Goal: Transaction & Acquisition: Book appointment/travel/reservation

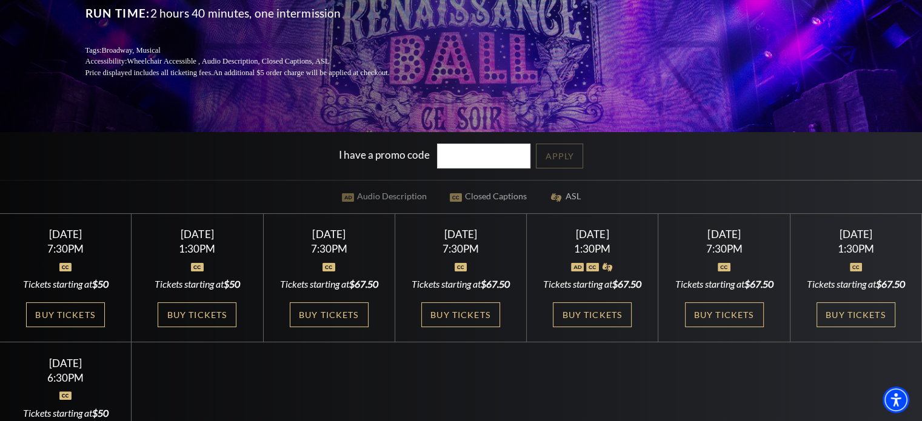
scroll to position [202, 0]
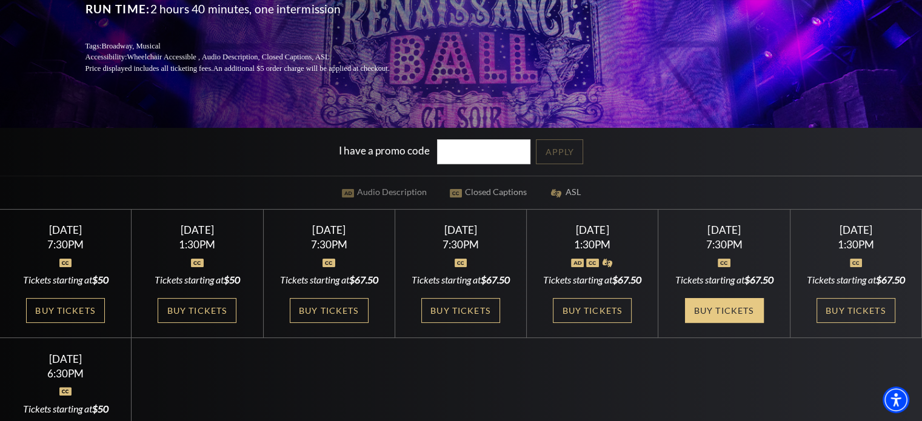
click at [715, 323] on link "Buy Tickets" at bounding box center [724, 310] width 79 height 25
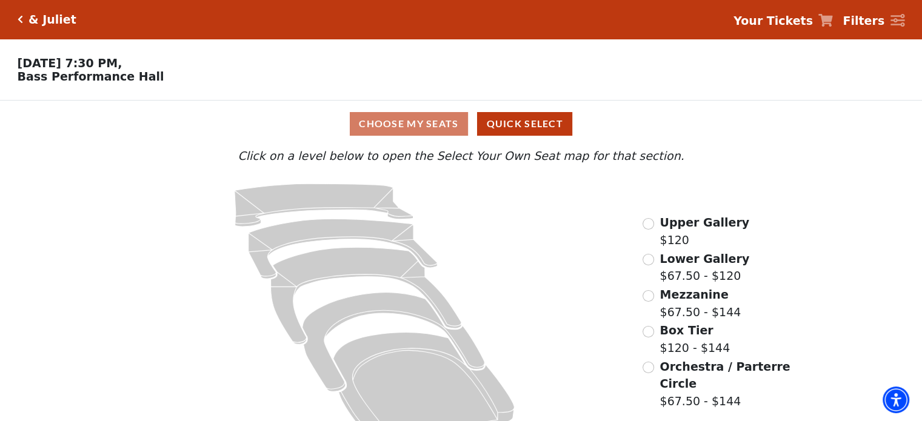
scroll to position [32, 0]
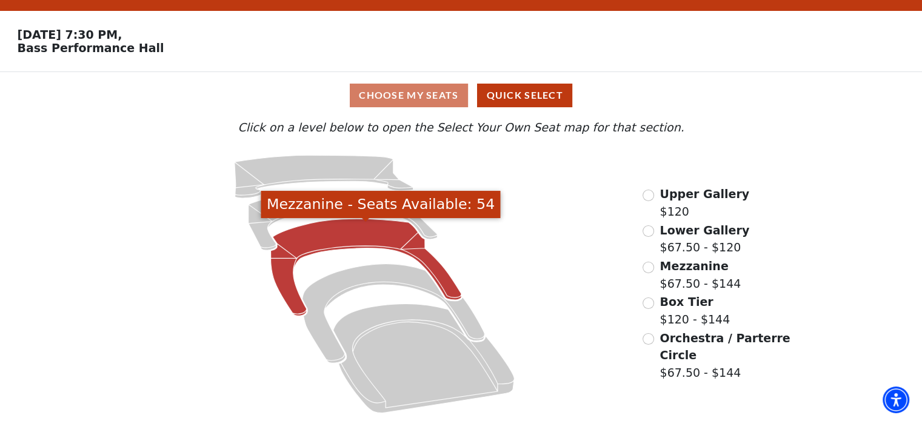
click at [323, 229] on icon "Mezzanine - Seats Available: 54" at bounding box center [366, 267] width 191 height 97
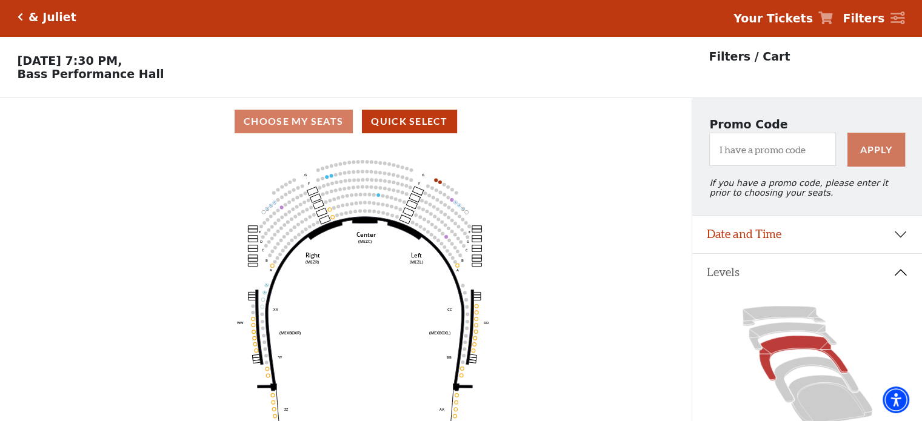
scroll to position [0, 0]
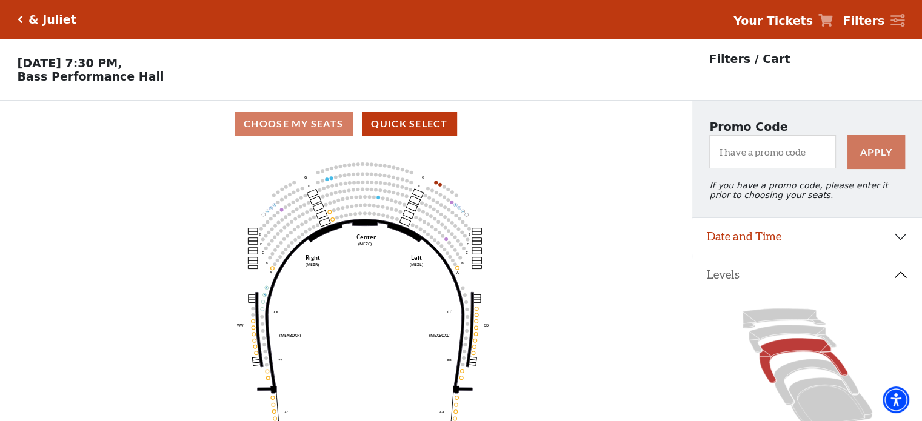
click at [312, 123] on div "Choose My Seats Quick Select" at bounding box center [346, 124] width 692 height 24
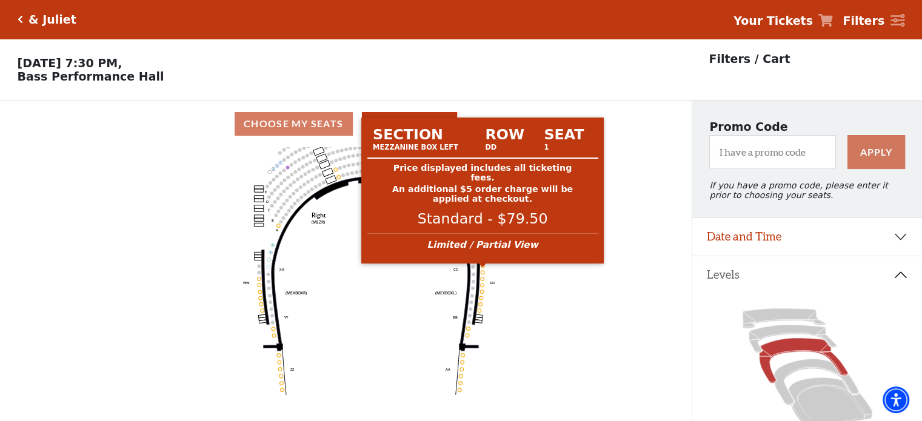
click at [483, 268] on circle at bounding box center [483, 266] width 4 height 4
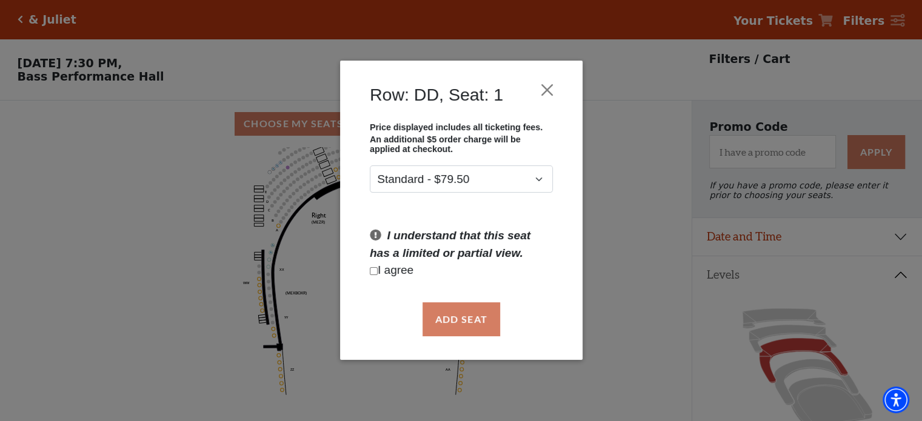
click at [375, 272] on input "Checkbox field" at bounding box center [374, 271] width 8 height 8
checkbox input "true"
click at [543, 91] on button "Close" at bounding box center [546, 90] width 23 height 23
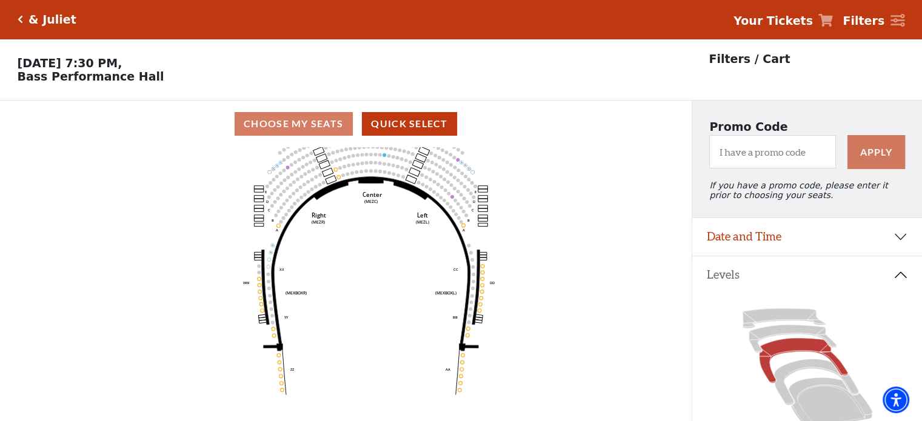
click at [20, 15] on icon "Click here to go back to filters" at bounding box center [20, 19] width 5 height 8
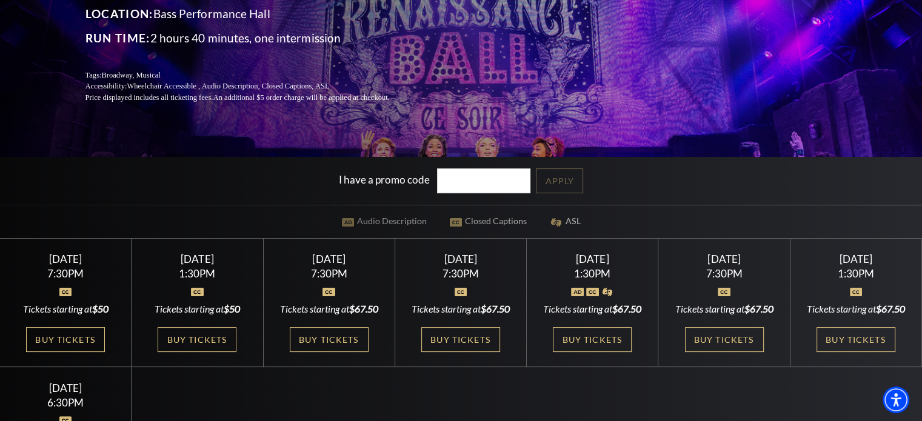
scroll to position [177, 0]
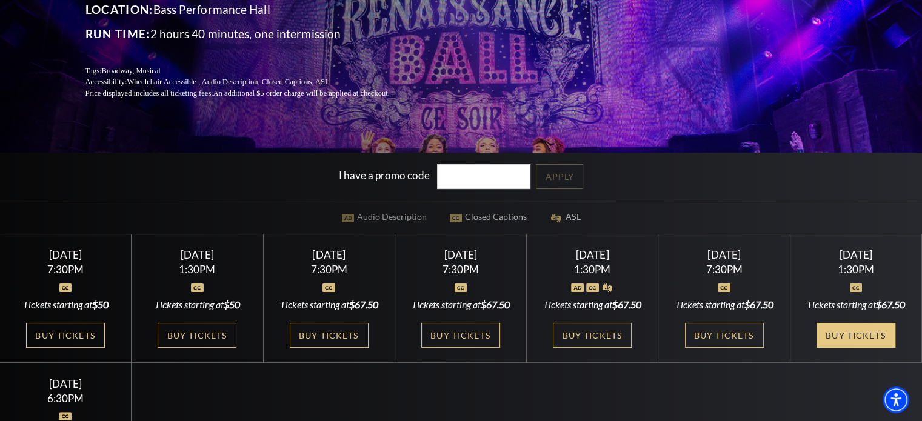
click at [854, 346] on link "Buy Tickets" at bounding box center [856, 335] width 79 height 25
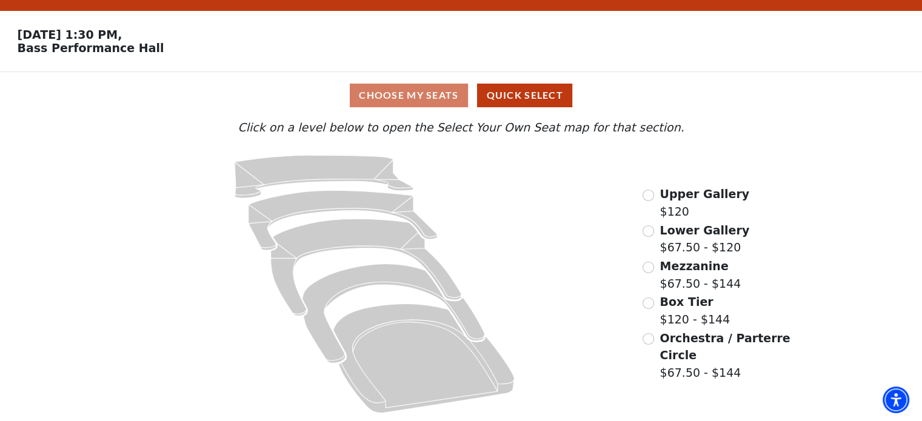
scroll to position [32, 0]
click at [650, 269] on input "Mezzanine$67.50 - $144\a" at bounding box center [649, 268] width 12 height 12
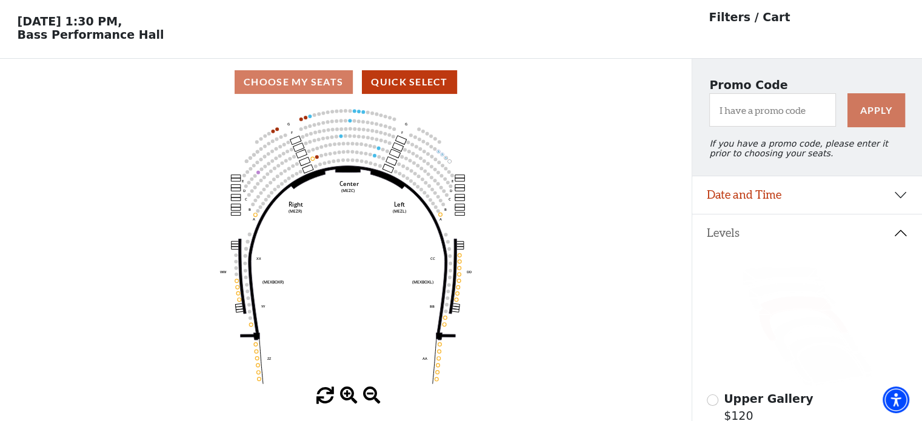
scroll to position [56, 0]
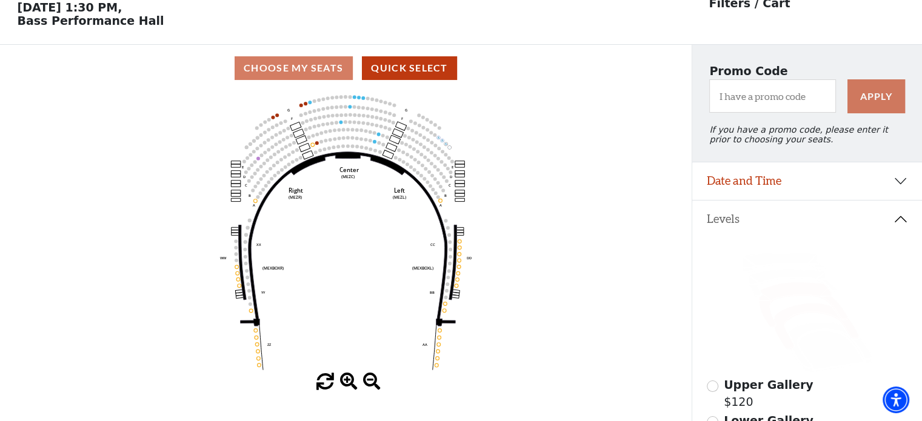
click at [797, 317] on icon at bounding box center [816, 327] width 84 height 46
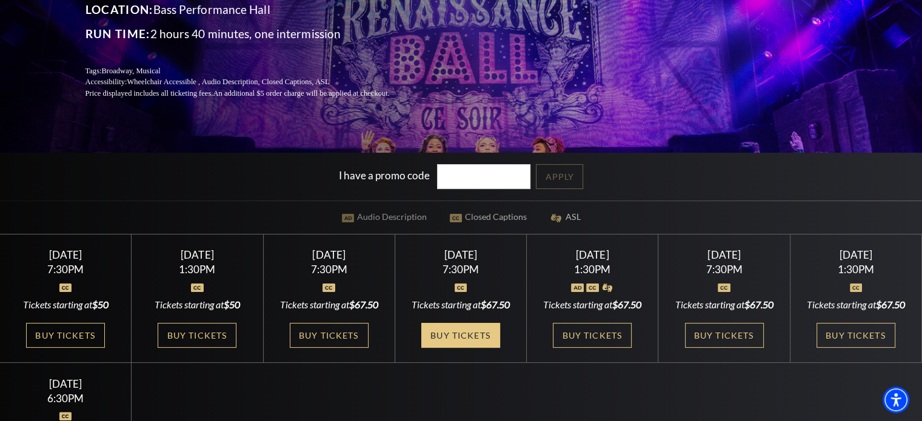
click at [465, 345] on link "Buy Tickets" at bounding box center [460, 335] width 79 height 25
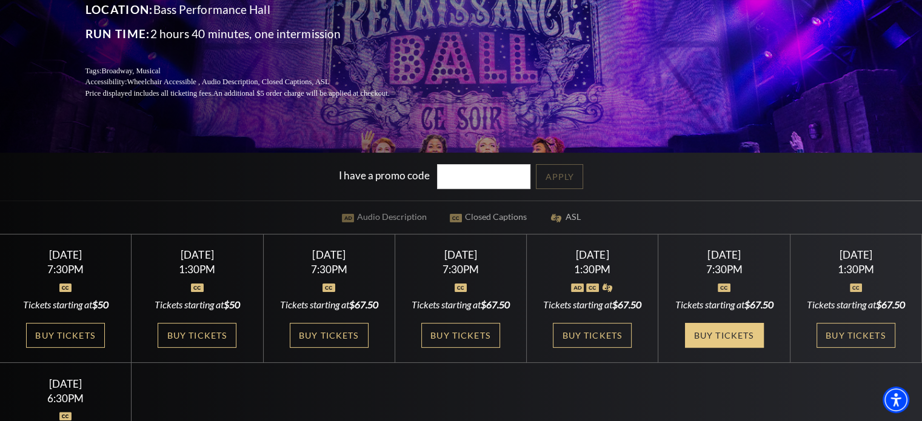
click at [721, 348] on link "Buy Tickets" at bounding box center [724, 335] width 79 height 25
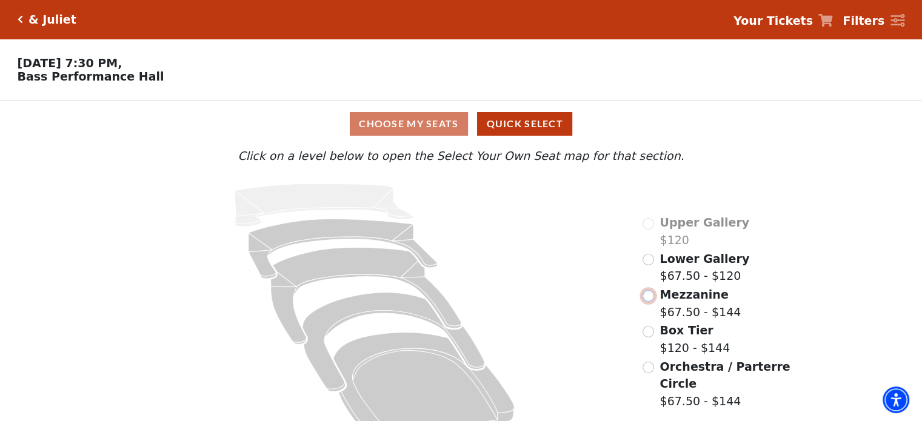
click at [648, 298] on input "Mezzanine$67.50 - $144\a" at bounding box center [649, 296] width 12 height 12
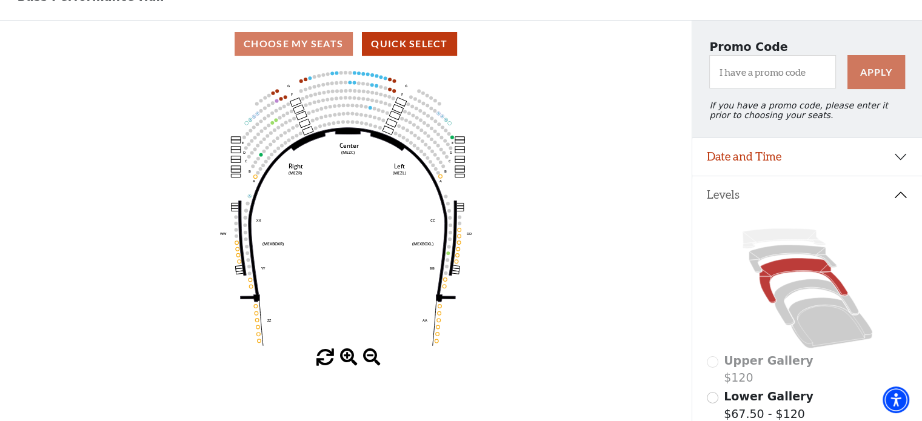
scroll to position [91, 0]
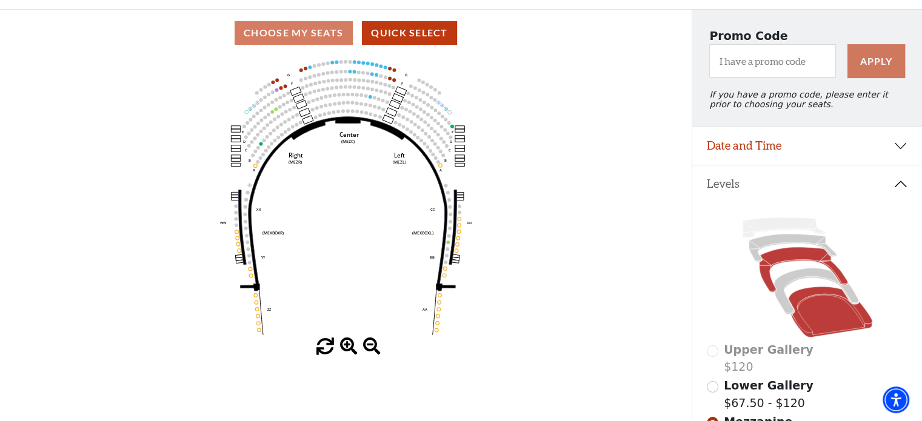
click at [833, 319] on icon at bounding box center [830, 312] width 84 height 51
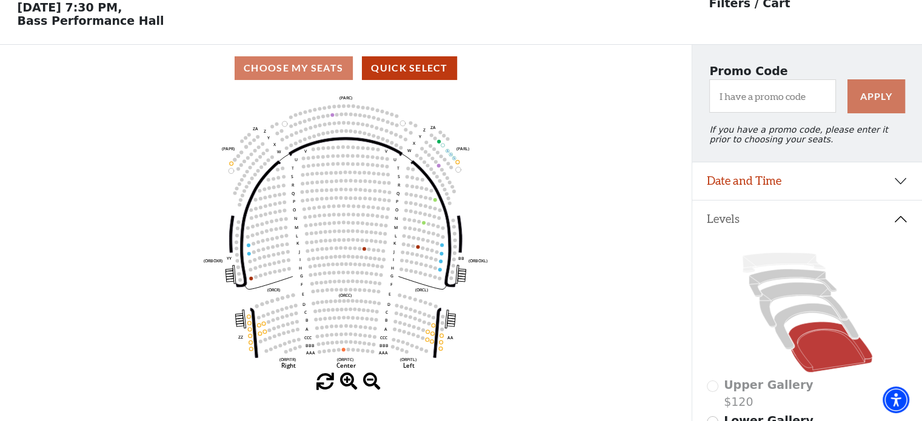
scroll to position [56, 0]
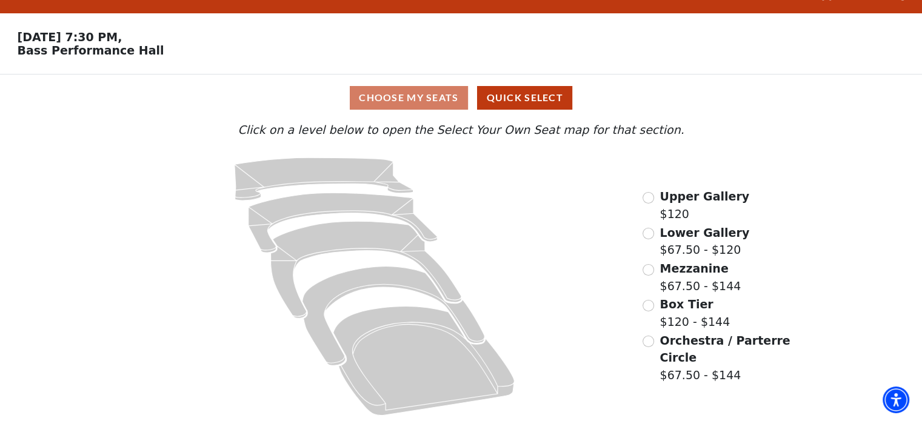
scroll to position [32, 0]
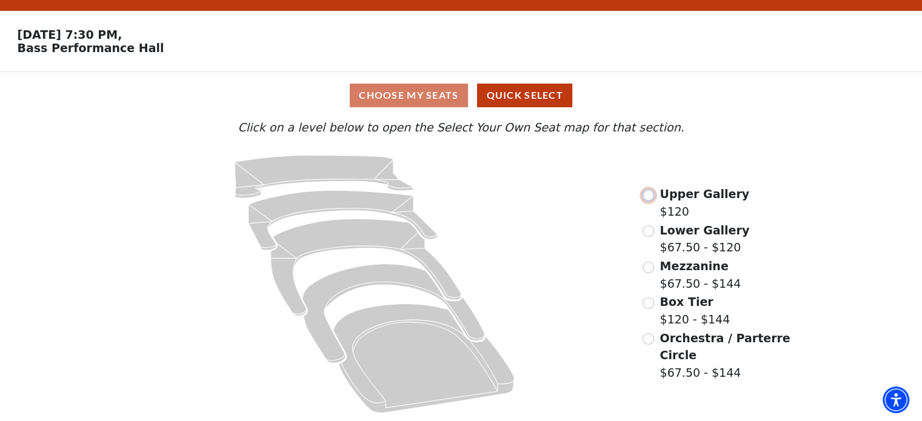
click at [651, 196] on input "Upper Gallery$120\a" at bounding box center [649, 196] width 12 height 12
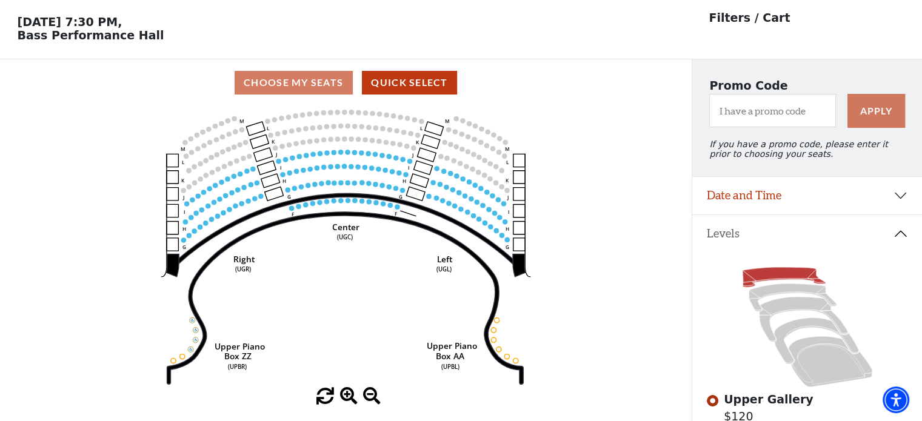
scroll to position [56, 0]
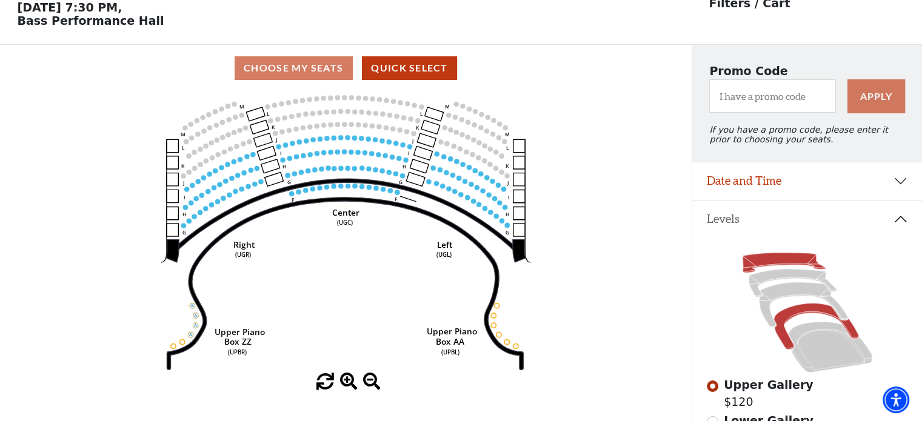
click at [803, 315] on icon at bounding box center [816, 327] width 84 height 46
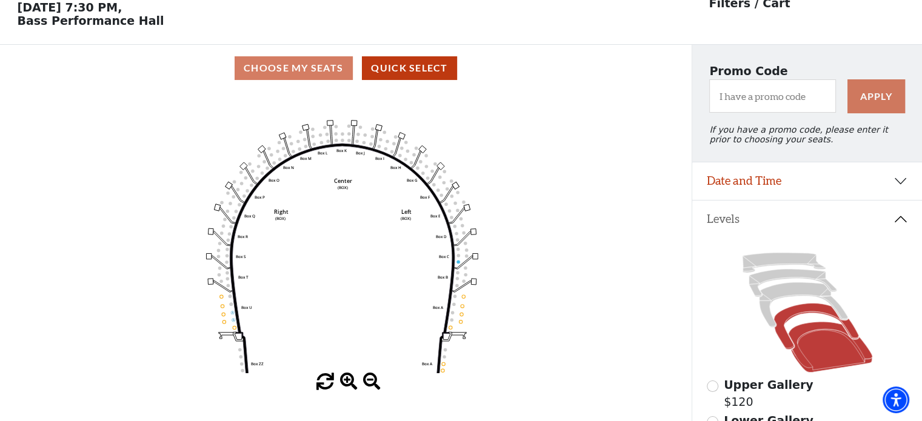
click at [812, 339] on icon at bounding box center [830, 347] width 84 height 51
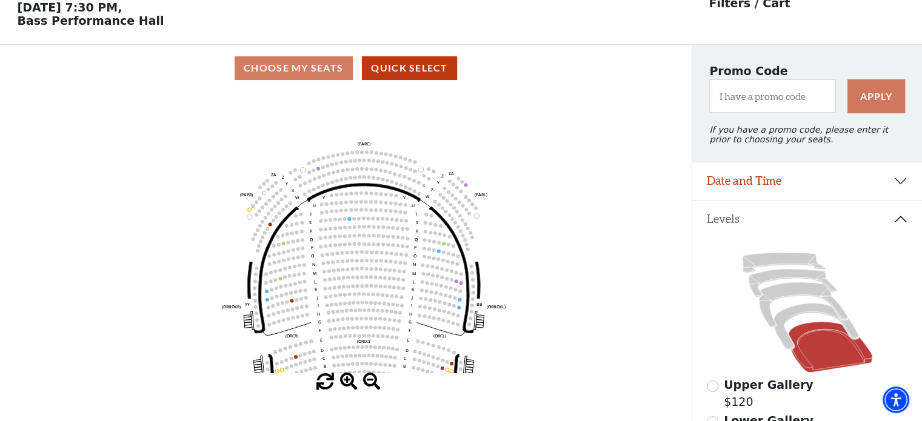
scroll to position [0, 0]
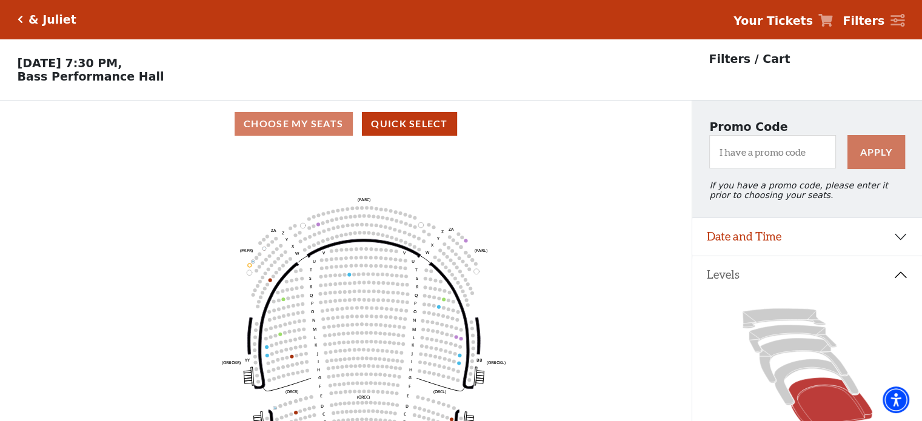
click at [39, 21] on h5 "& Juliet" at bounding box center [52, 20] width 48 height 14
click at [23, 17] on div "& Juliet" at bounding box center [49, 20] width 53 height 14
click at [18, 16] on icon "Click here to go back to filters" at bounding box center [20, 19] width 5 height 8
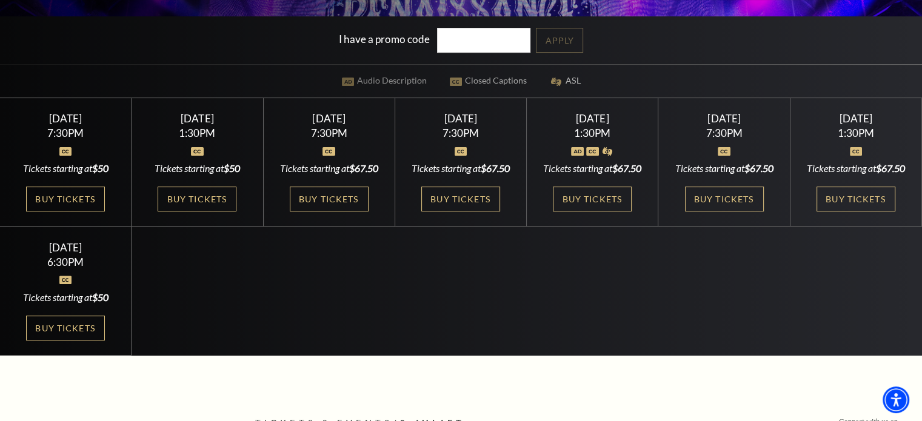
scroll to position [314, 0]
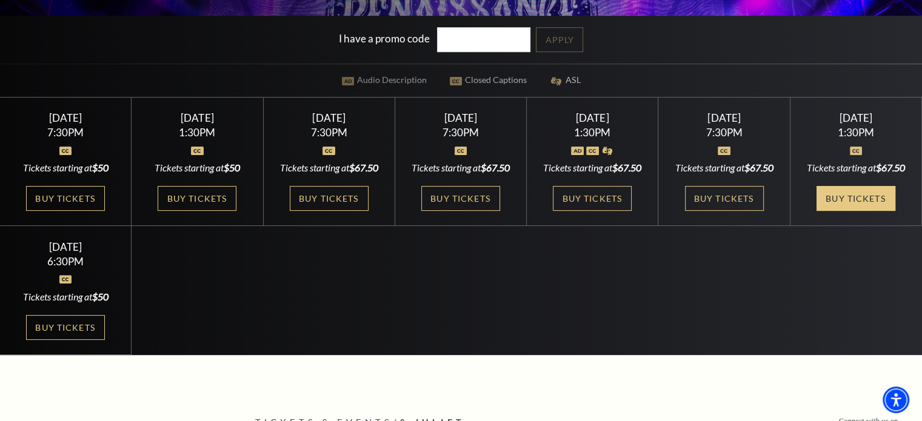
click at [851, 205] on link "Buy Tickets" at bounding box center [856, 198] width 79 height 25
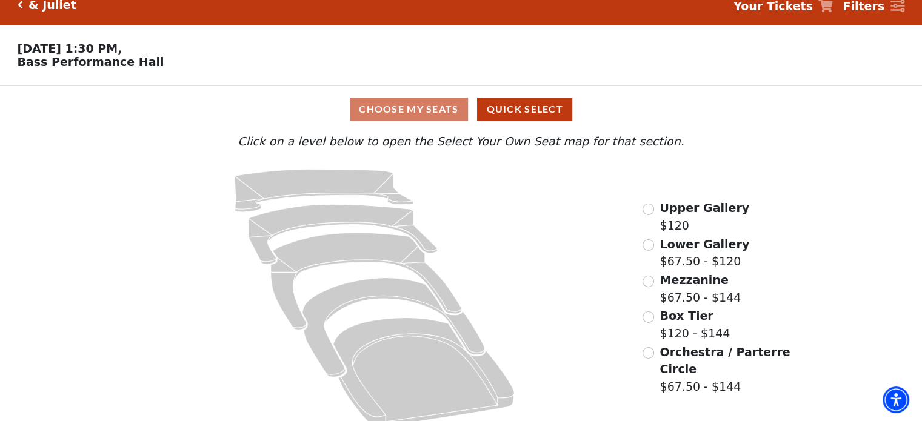
scroll to position [32, 0]
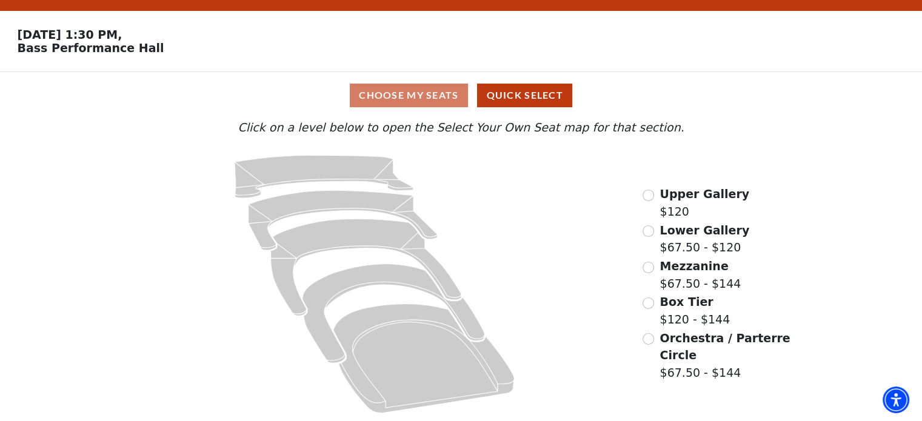
click at [694, 266] on span "Mezzanine" at bounding box center [694, 265] width 69 height 13
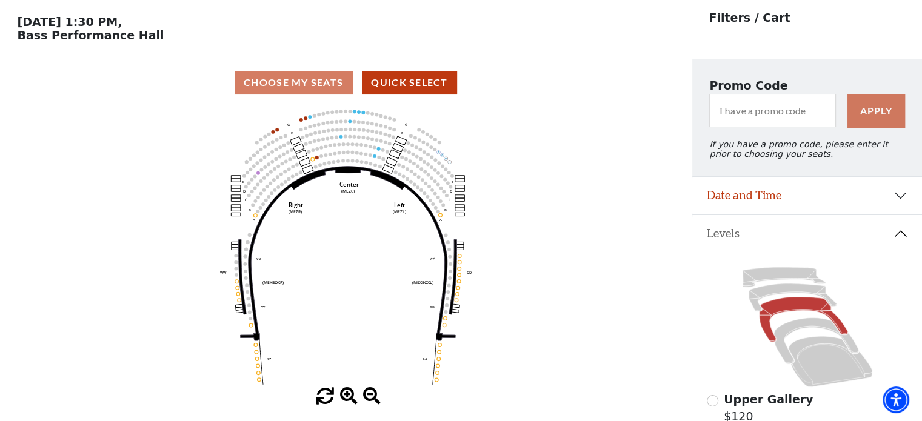
scroll to position [56, 0]
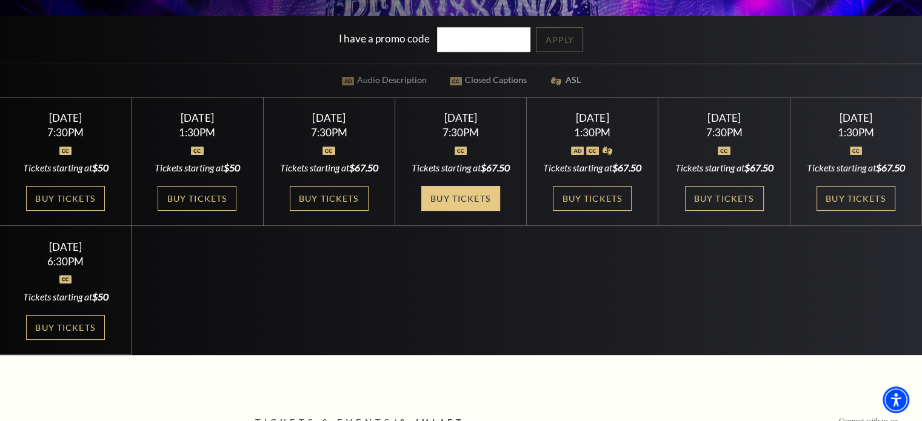
click at [458, 211] on link "Buy Tickets" at bounding box center [460, 198] width 79 height 25
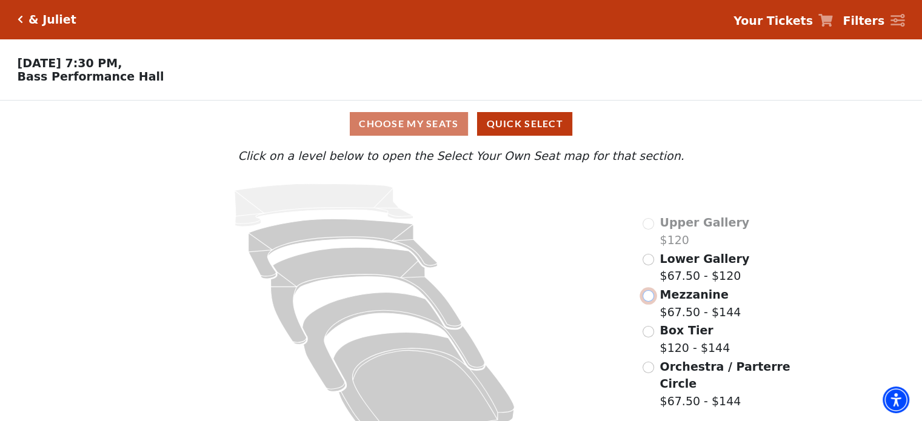
click at [650, 298] on input "Mezzanine$67.50 - $144\a" at bounding box center [649, 296] width 12 height 12
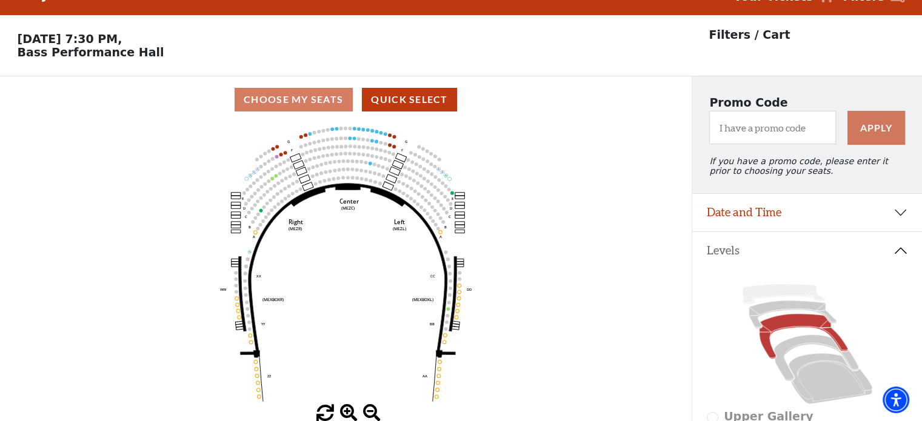
scroll to position [56, 0]
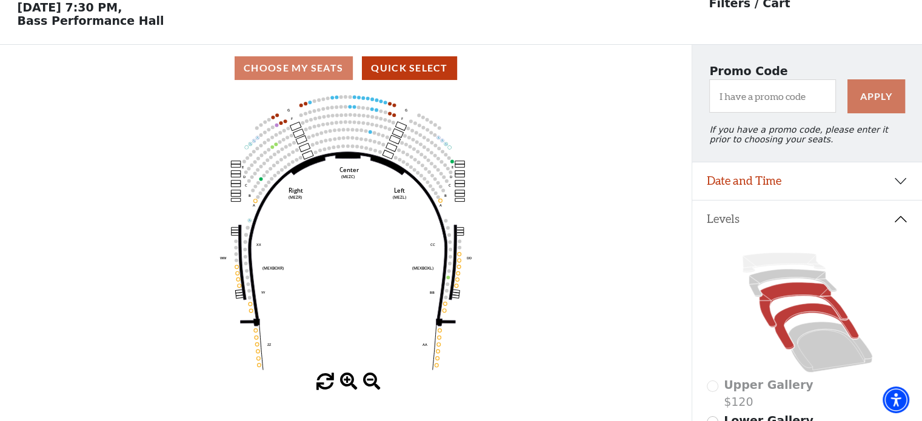
click at [808, 312] on icon at bounding box center [816, 327] width 84 height 46
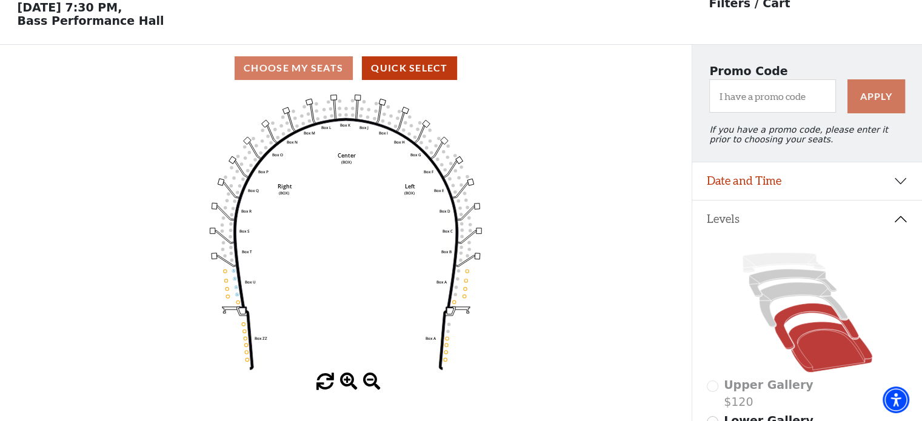
click at [820, 352] on icon at bounding box center [830, 347] width 84 height 51
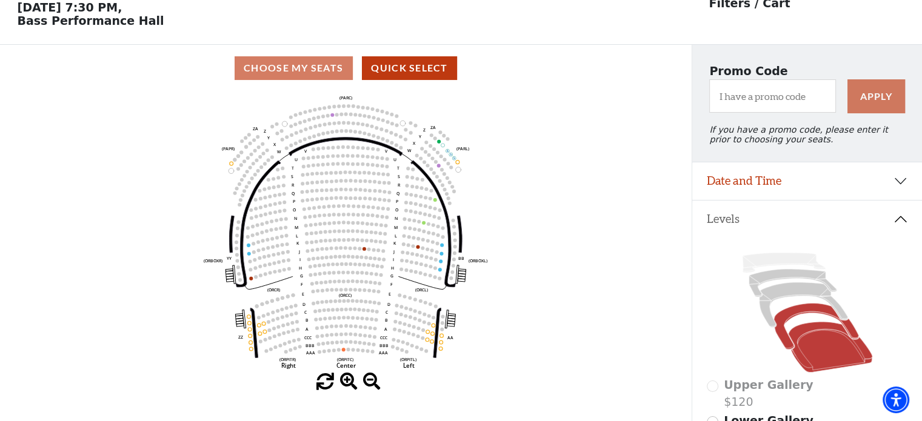
click at [809, 313] on icon at bounding box center [816, 327] width 84 height 46
